Goal: Task Accomplishment & Management: Use online tool/utility

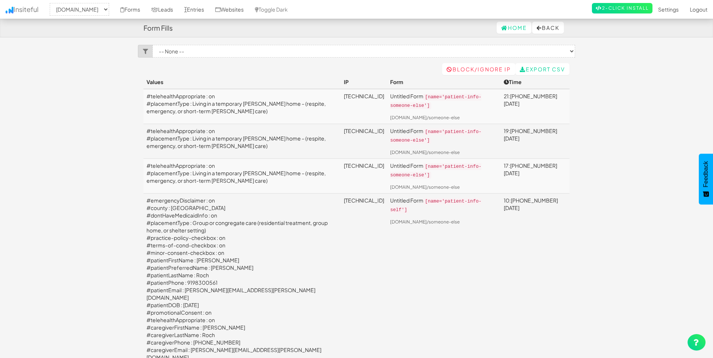
select select "2385"
click at [210, 9] on link "Entries" at bounding box center [194, 9] width 31 height 19
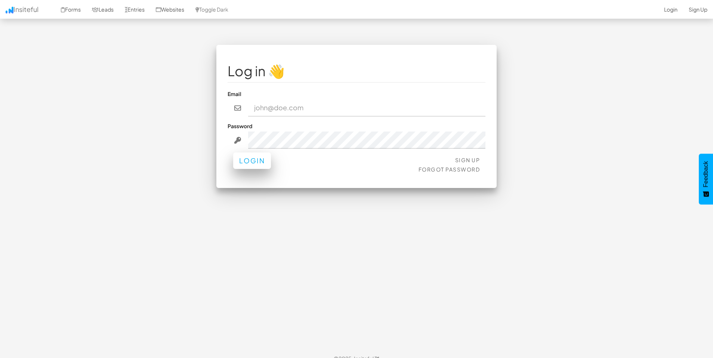
type input "admin@herenow.health"
click at [252, 163] on button "Login" at bounding box center [252, 161] width 38 height 16
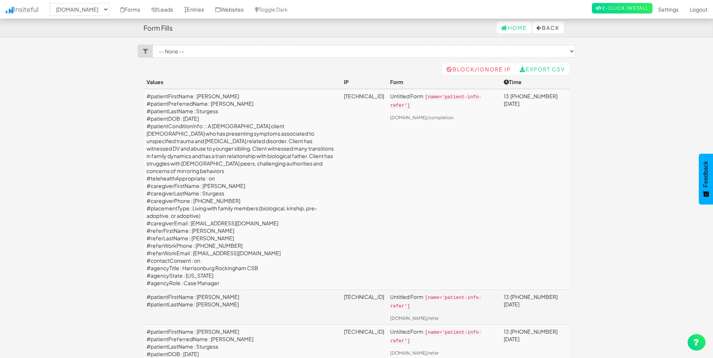
select select "2385"
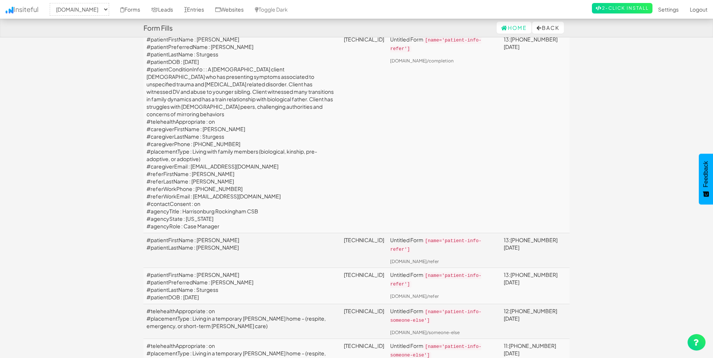
scroll to position [56, 0]
